Goal: Information Seeking & Learning: Find specific fact

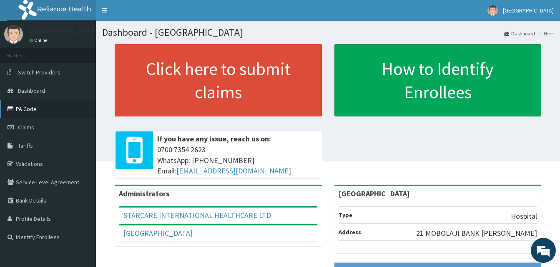
click at [27, 111] on link "PA Code" at bounding box center [48, 109] width 96 height 18
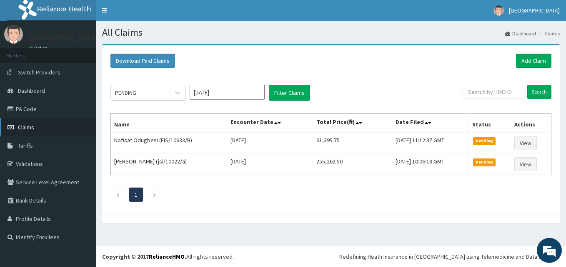
click at [32, 130] on span "Claims" at bounding box center [26, 127] width 16 height 7
click at [17, 147] on link "Tariffs" at bounding box center [48, 146] width 96 height 18
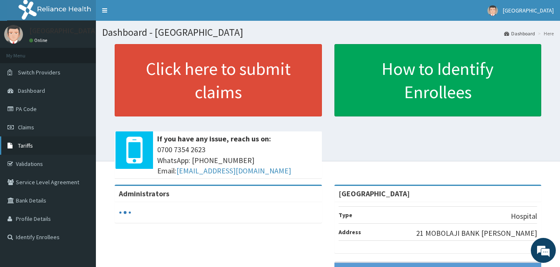
click at [29, 146] on span "Tariffs" at bounding box center [25, 145] width 15 height 7
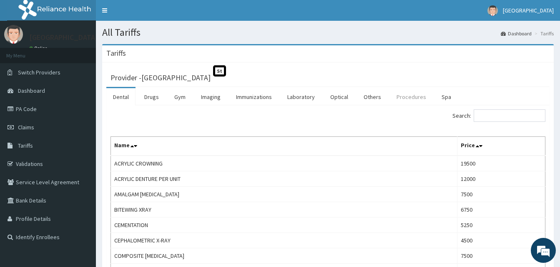
click at [403, 95] on link "Procedures" at bounding box center [411, 96] width 43 height 17
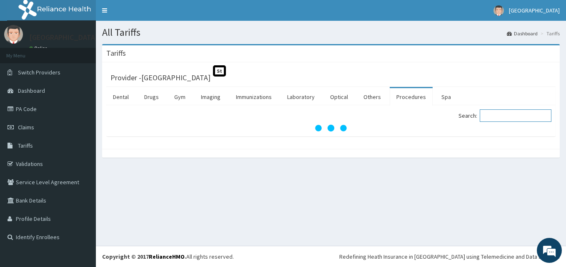
click at [508, 112] on input "Search:" at bounding box center [516, 116] width 72 height 12
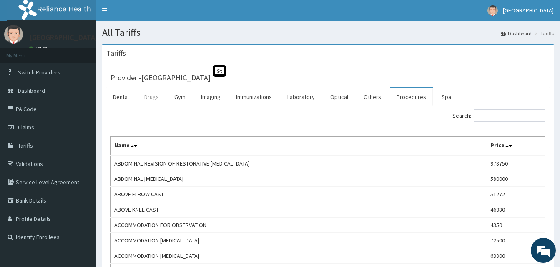
click at [157, 99] on link "Drugs" at bounding box center [151, 96] width 28 height 17
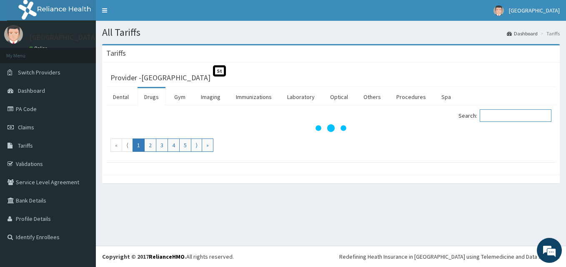
click at [520, 117] on input "Search:" at bounding box center [516, 116] width 72 height 12
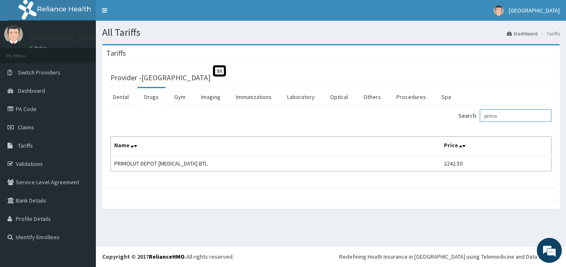
click at [510, 116] on input "primo" at bounding box center [516, 116] width 72 height 12
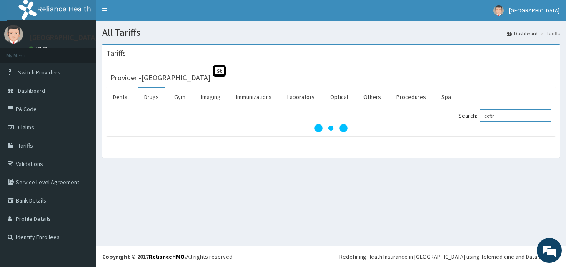
type input "ceftr"
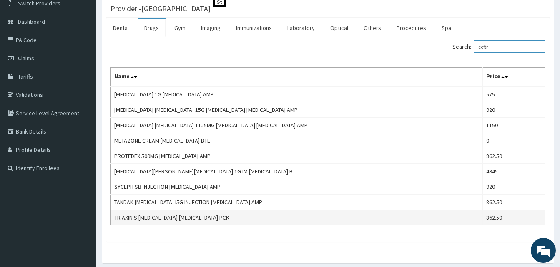
scroll to position [83, 0]
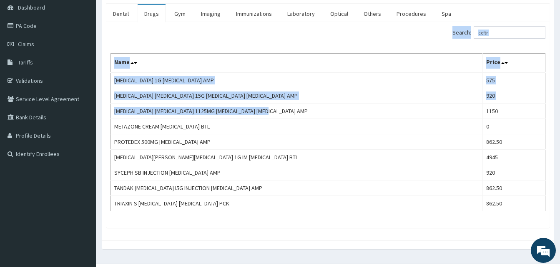
drag, startPoint x: 296, startPoint y: 112, endPoint x: 105, endPoint y: 114, distance: 191.2
click at [105, 114] on div "Provider - Starcare International Hospital St Dental Drugs Gym Imaging Immuniza…" at bounding box center [327, 110] width 451 height 262
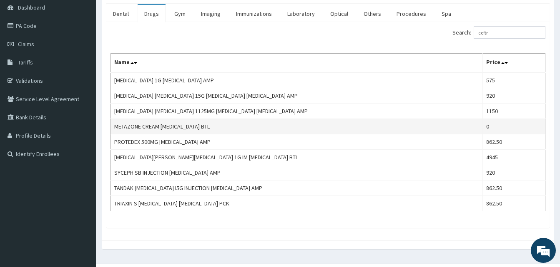
click at [243, 130] on td "METAZONE CREAM [MEDICAL_DATA] BTL" at bounding box center [297, 126] width 372 height 15
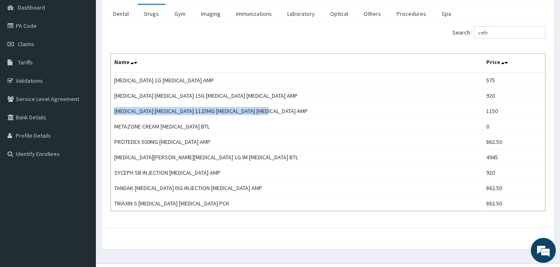
drag, startPoint x: 287, startPoint y: 110, endPoint x: 109, endPoint y: 111, distance: 178.3
click at [111, 112] on td "[MEDICAL_DATA] [MEDICAL_DATA] 1125MG [MEDICAL_DATA] [MEDICAL_DATA] AMP" at bounding box center [297, 111] width 372 height 15
copy td "[MEDICAL_DATA] [MEDICAL_DATA] 1125MG [MEDICAL_DATA] [MEDICAL_DATA] AMP"
